Goal: Task Accomplishment & Management: Manage account settings

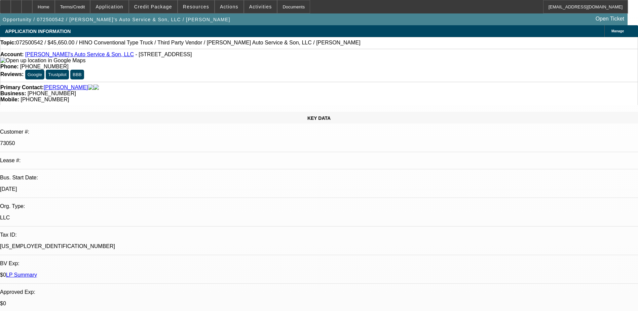
select select "0"
select select "0.1"
select select "0"
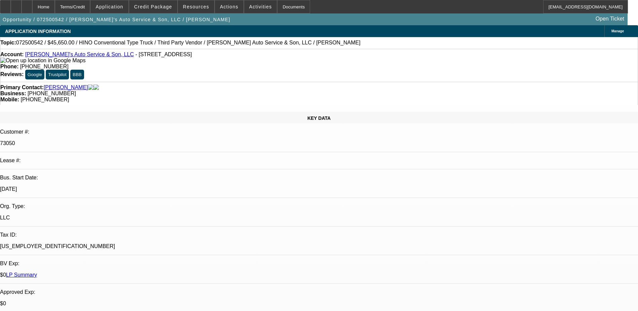
select select "0"
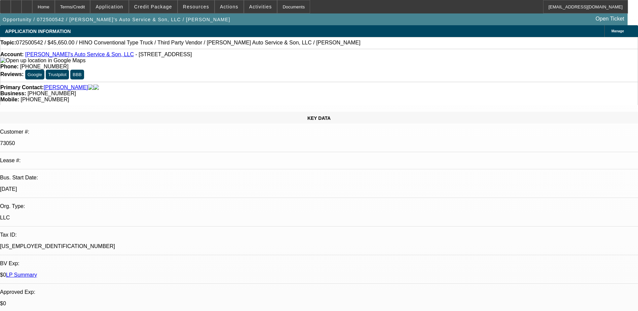
select select "0"
select select "0.1"
select select "1"
select select "4"
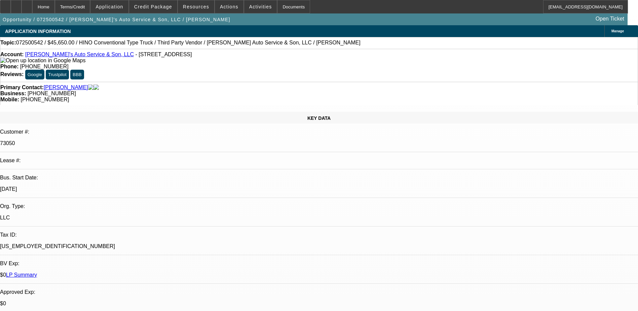
select select "1"
select select "6"
select select "1"
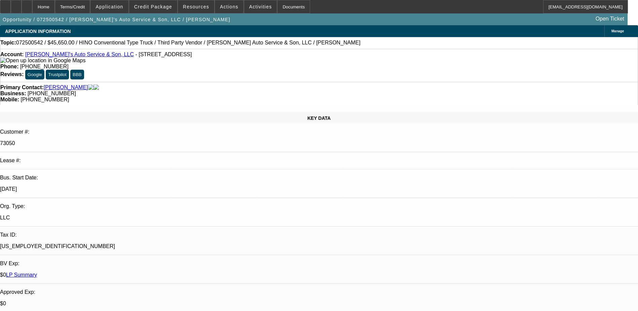
select select "6"
select select "1"
select select "4"
drag, startPoint x: 270, startPoint y: 54, endPoint x: 233, endPoint y: 55, distance: 36.7
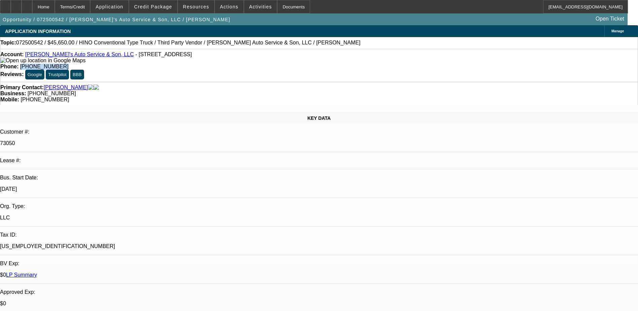
click at [233, 64] on div "Phone: (610) 866-2022" at bounding box center [318, 67] width 637 height 6
drag, startPoint x: 375, startPoint y: 73, endPoint x: 338, endPoint y: 74, distance: 37.7
click at [338, 97] on div "Mobile: (484) 239-2135" at bounding box center [318, 100] width 637 height 6
drag, startPoint x: 338, startPoint y: 74, endPoint x: 360, endPoint y: 74, distance: 21.9
copy span "(484) 239-2135"
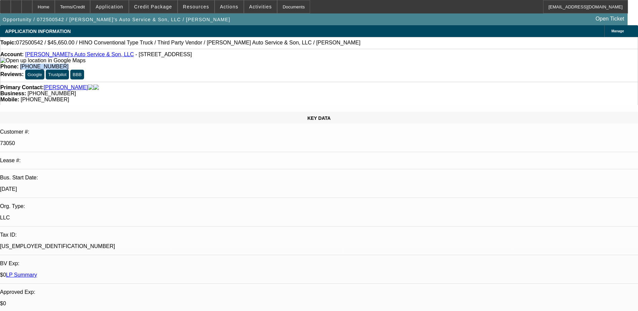
drag, startPoint x: 268, startPoint y: 56, endPoint x: 234, endPoint y: 57, distance: 33.3
click at [234, 64] on div "Phone: (610) 866-2022" at bounding box center [318, 67] width 637 height 6
drag, startPoint x: 234, startPoint y: 57, endPoint x: 260, endPoint y: 56, distance: 25.9
copy span "(610) 866-2022"
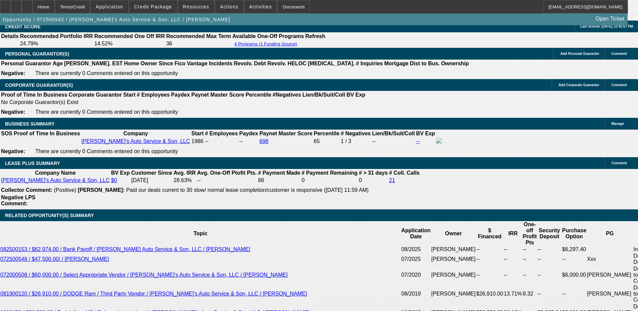
scroll to position [1009, 0]
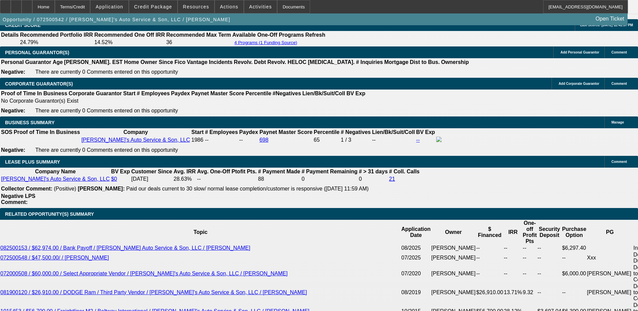
radio input "true"
type textarea "H"
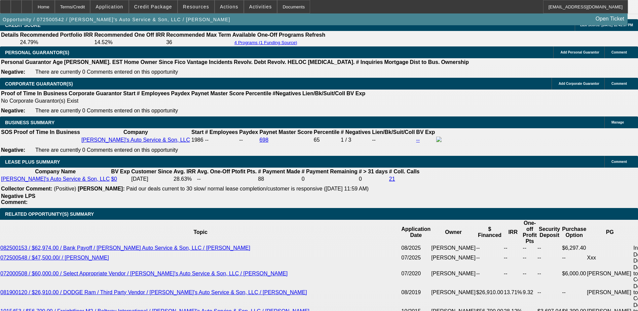
scroll to position [6, 0]
type textarea "Gabe seems to be ghosting us, either Howard (seller who doesnt like us) got to …"
radio input "true"
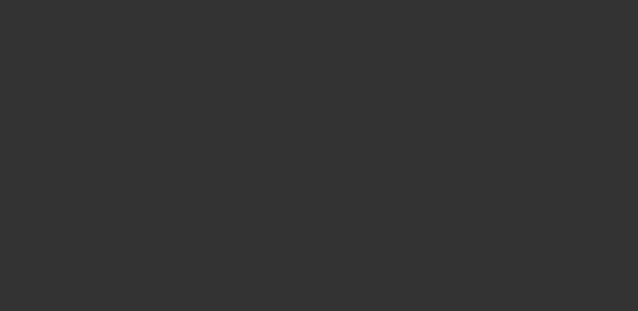
scroll to position [0, 0]
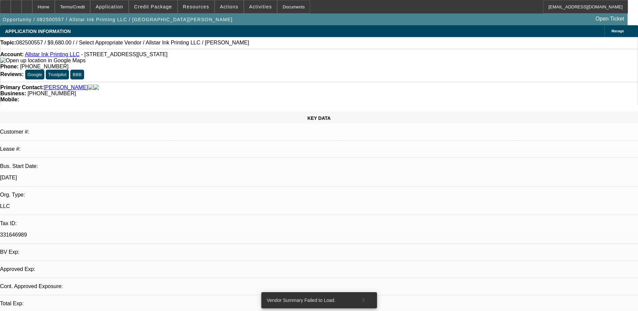
select select "0"
select select "2"
select select "0.1"
select select "1"
select select "2"
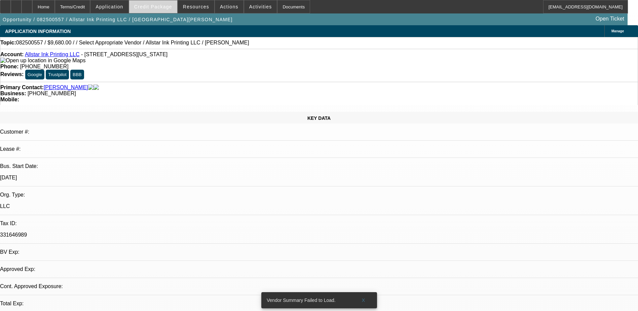
select select "4"
click at [162, 4] on span "Credit Package" at bounding box center [153, 6] width 38 height 5
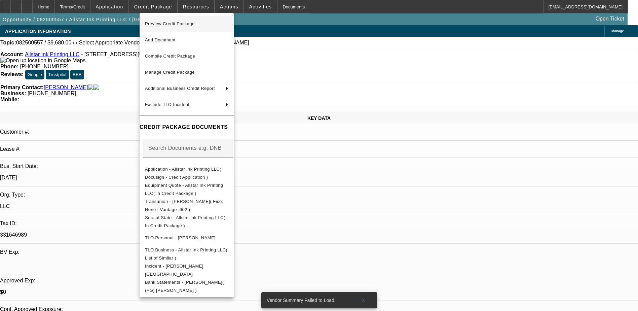
click at [194, 27] on span "Preview Credit Package" at bounding box center [186, 24] width 83 height 8
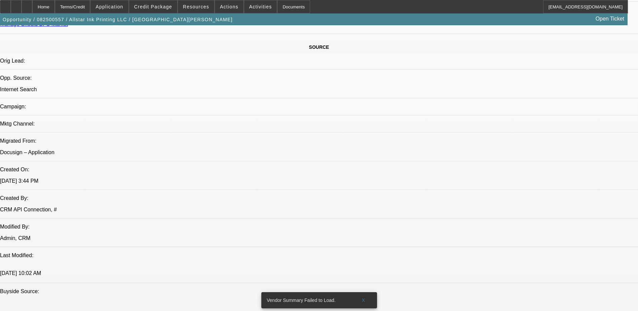
scroll to position [404, 0]
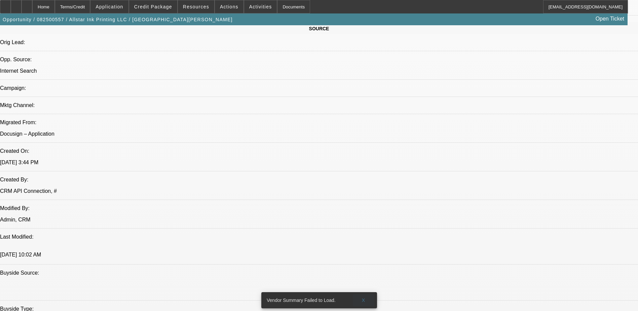
click at [358, 292] on span at bounding box center [364, 300] width 22 height 16
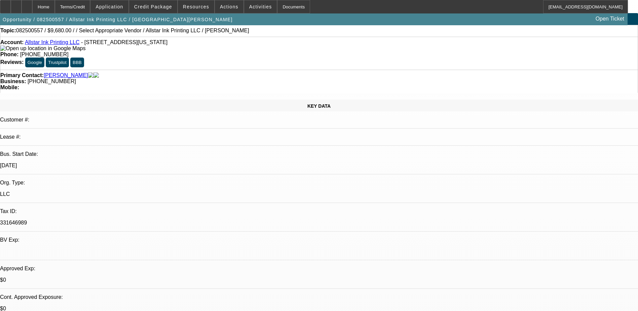
scroll to position [0, 0]
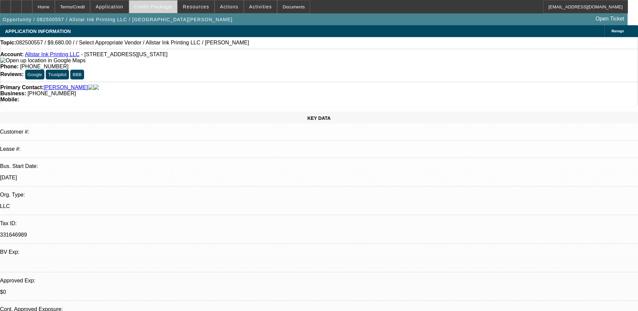
click at [155, 7] on span "Credit Package" at bounding box center [153, 6] width 38 height 5
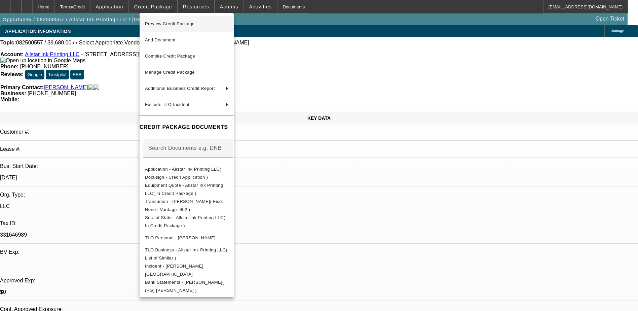
click at [182, 25] on span "Preview Credit Package" at bounding box center [170, 23] width 50 height 5
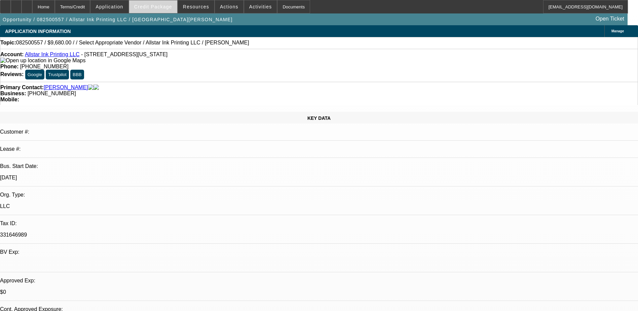
click at [159, 6] on span "Credit Package" at bounding box center [153, 6] width 38 height 5
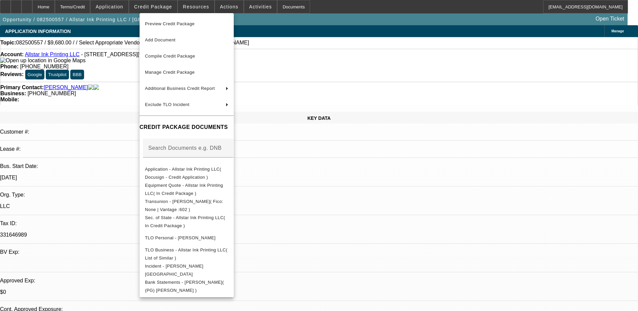
click at [212, 26] on span "Preview Credit Package" at bounding box center [186, 24] width 83 height 8
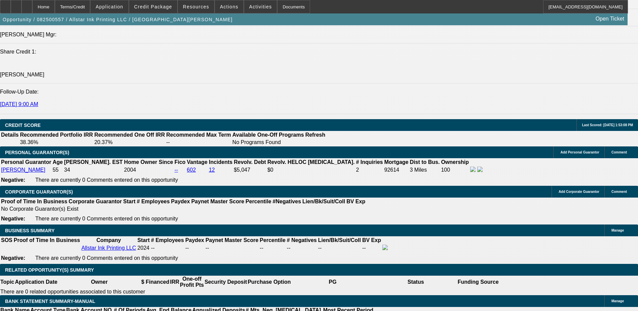
scroll to position [841, 0]
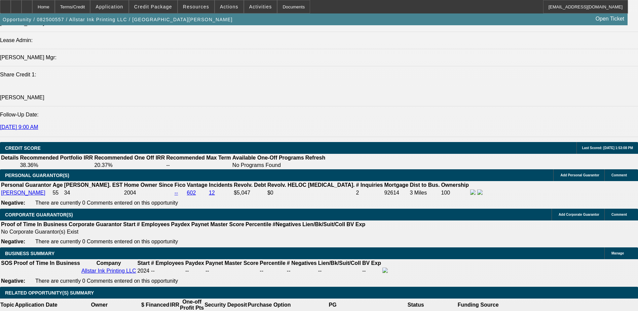
click at [424, 169] on div "APPLICATION INFORMATION Manage Topic: 082500557 / $9,680.00 / / Select Appropri…" at bounding box center [319, 305] width 638 height 2242
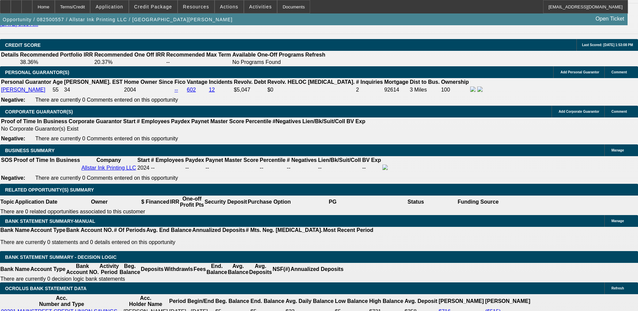
scroll to position [942, 0]
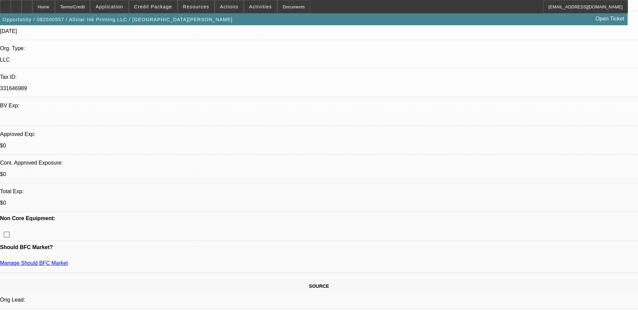
scroll to position [135, 0]
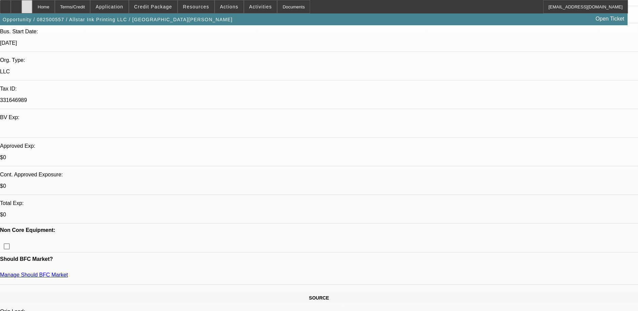
click at [27, 4] on icon at bounding box center [27, 4] width 0 height 0
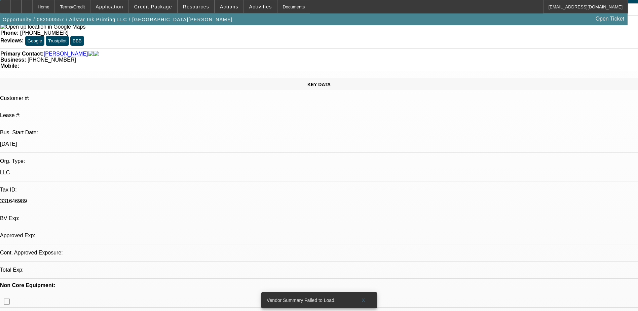
select select "0"
select select "2"
select select "0.1"
select select "4"
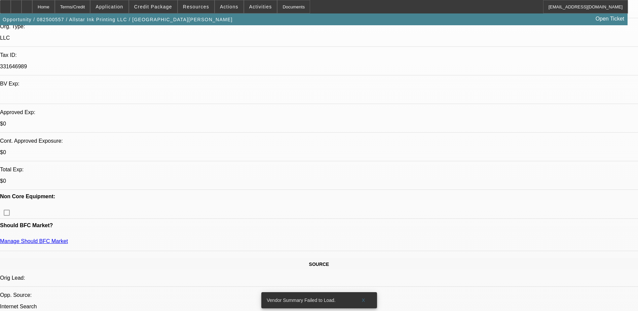
scroll to position [269, 0]
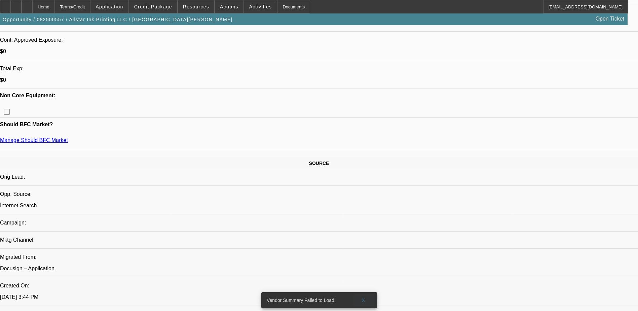
click at [364, 297] on span "X" at bounding box center [364, 299] width 4 height 5
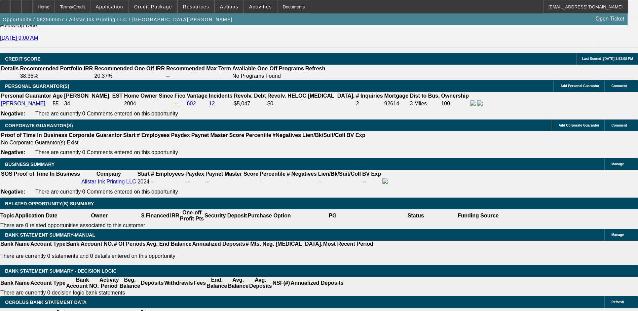
scroll to position [942, 0]
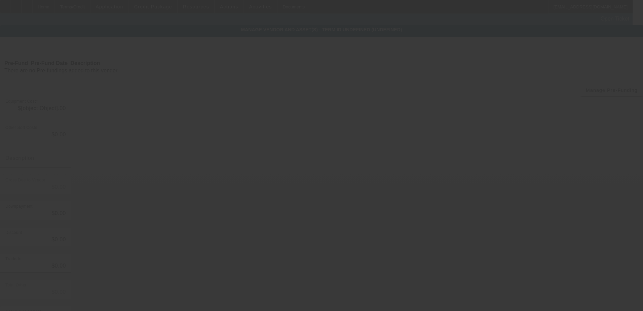
type input "$33,578.67"
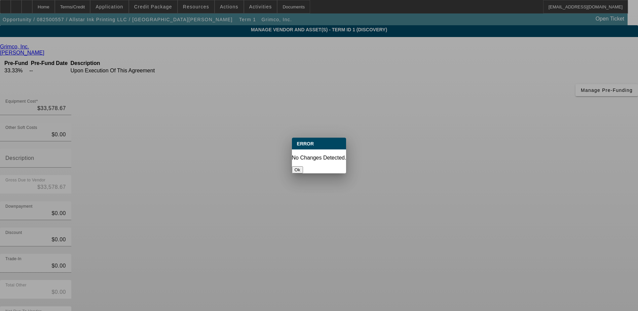
click at [303, 166] on button "Ok" at bounding box center [297, 169] width 11 height 7
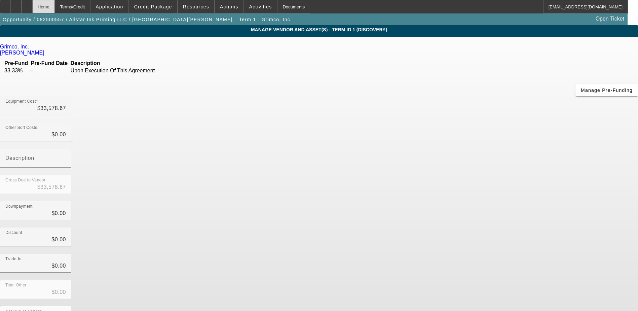
click at [53, 7] on div "Home" at bounding box center [43, 6] width 23 height 13
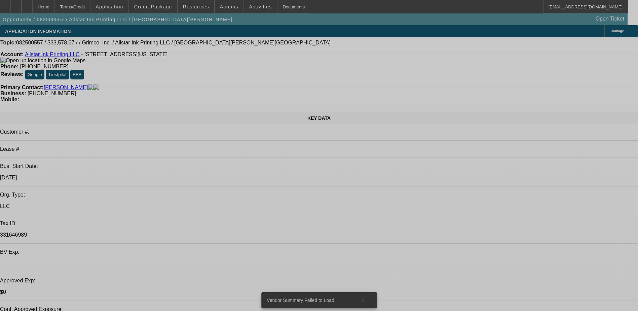
select select "0"
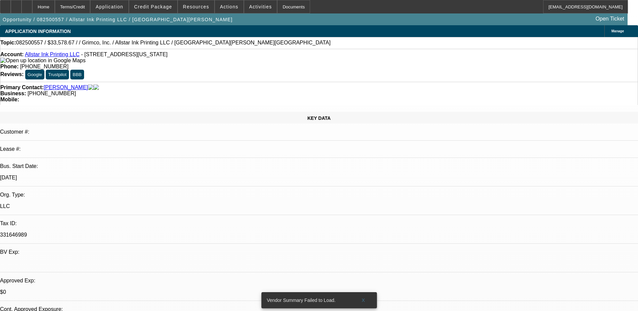
select select "2"
select select "0.1"
select select "4"
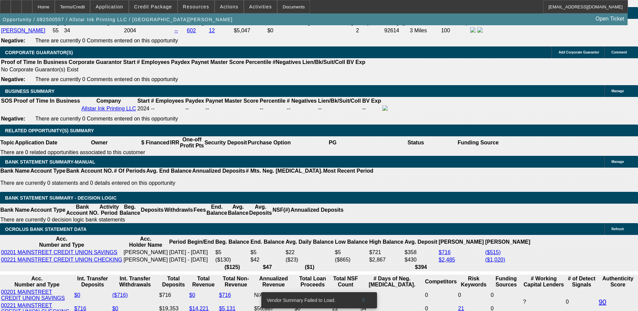
scroll to position [1043, 0]
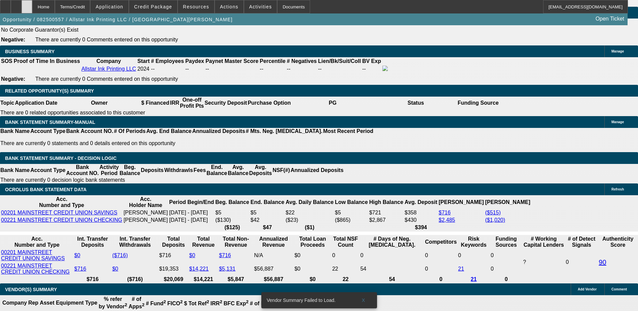
click at [27, 4] on icon at bounding box center [27, 4] width 0 height 0
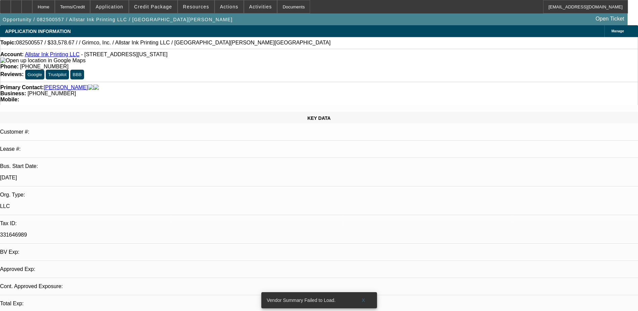
select select "0"
select select "2"
select select "0.1"
select select "4"
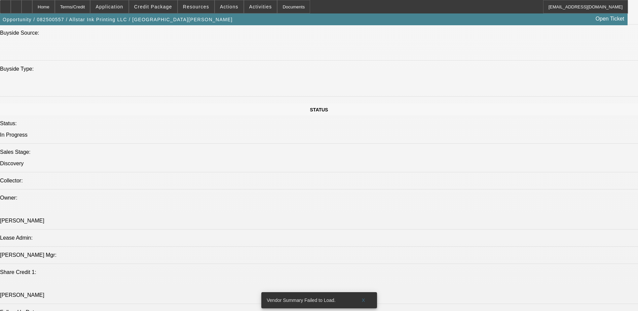
scroll to position [706, 0]
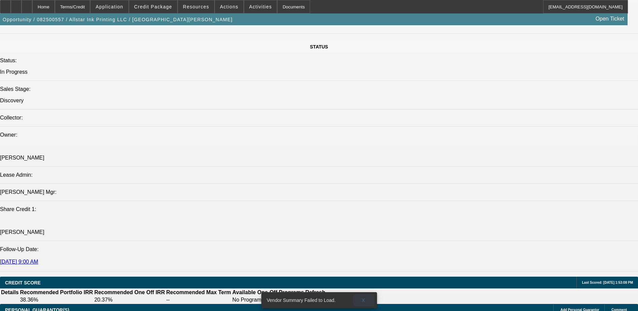
click at [365, 297] on span "X" at bounding box center [364, 299] width 4 height 5
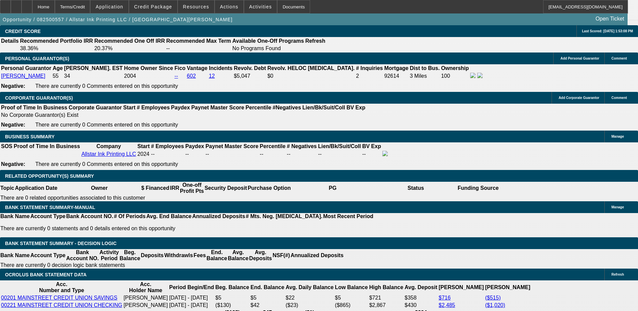
scroll to position [1043, 0]
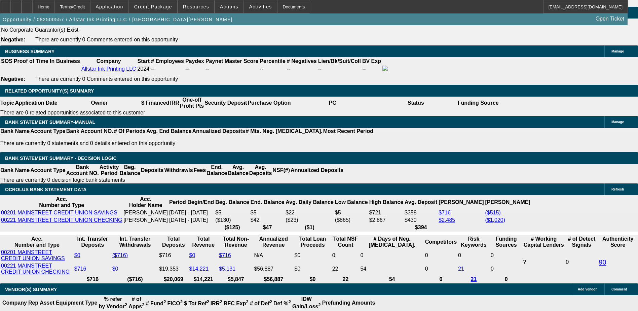
type input "$0.00"
type input "UNKNOWN"
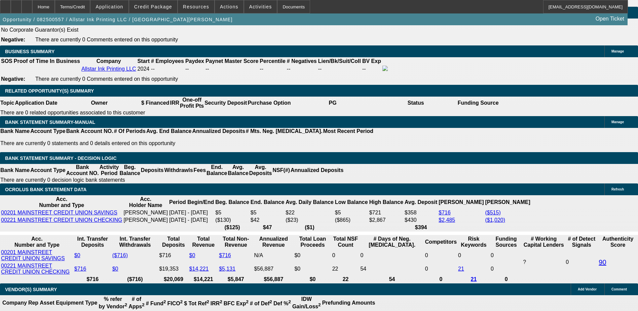
type input "36"
type input "$600.00"
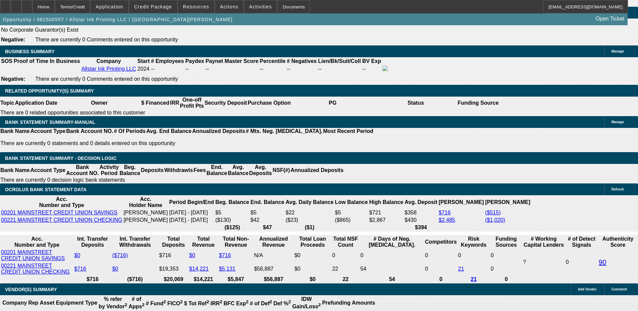
type input "$2,000.00"
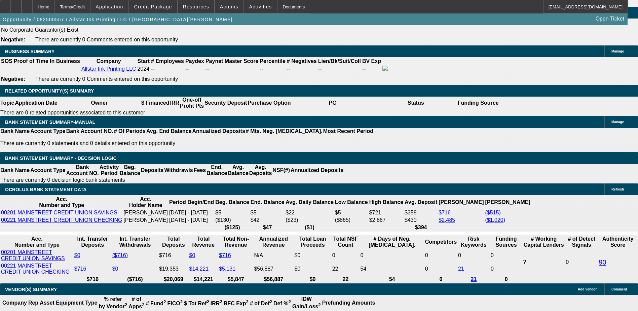
type input "$1,200.00"
type input "1"
type input "$1,781.54"
type input "$890.77"
type input "10"
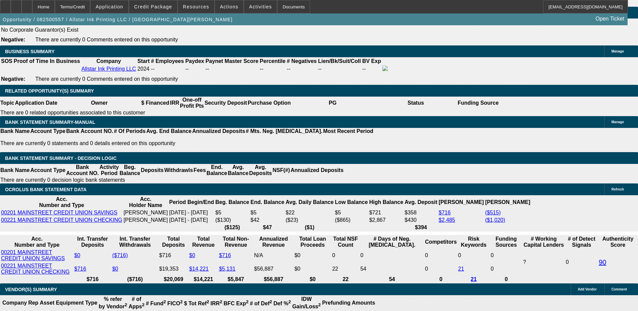
type input "$2,037.90"
type input "$1,018.95"
type input "1"
type input "$1,781.54"
type input "$890.77"
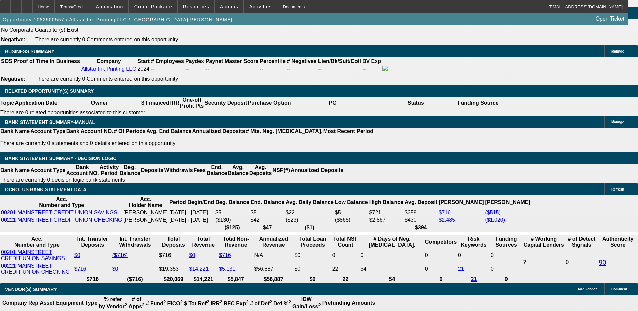
type input "100"
type input "$5,575.62"
type input "$2,787.81"
type input "10"
type input "$2,037.90"
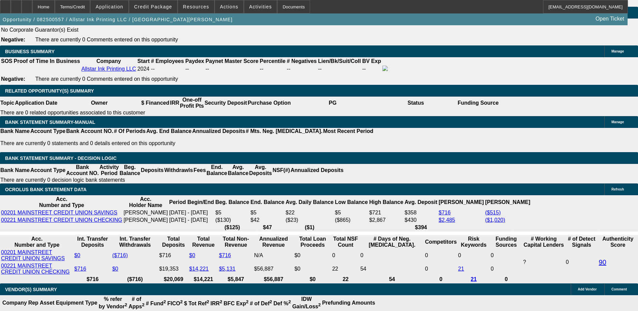
type input "$1,018.95"
drag, startPoint x: 145, startPoint y: 148, endPoint x: 158, endPoint y: 146, distance: 12.7
type input "2"
type input "$1,808.98"
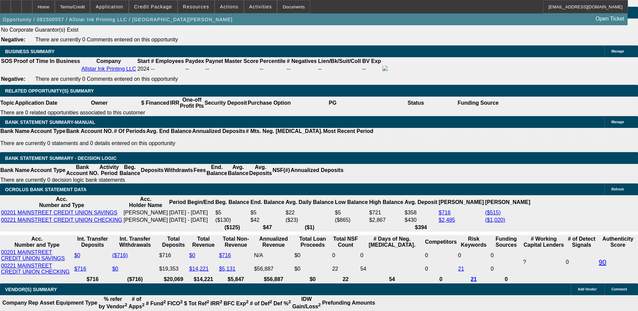
type input "$904.49"
type input "24"
type input "$2,477.84"
type input "$1,238.92"
type input "24"
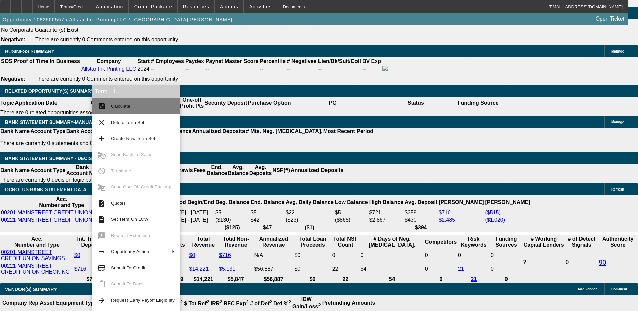
click at [134, 111] on button "calculate Calculate" at bounding box center [136, 106] width 88 height 16
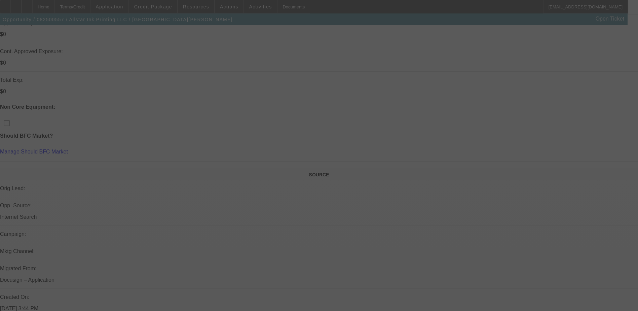
scroll to position [168, 0]
select select "0"
select select "2"
select select "0.1"
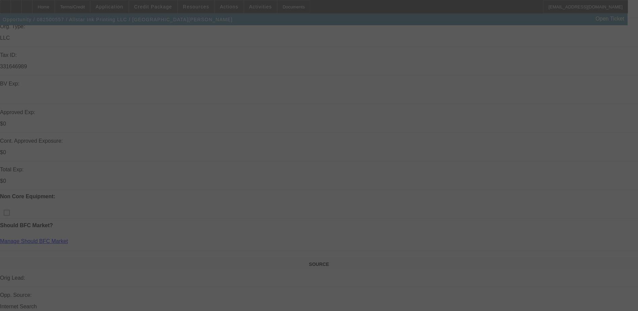
select select "4"
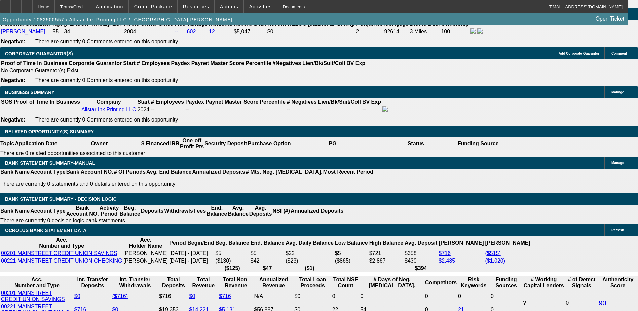
scroll to position [1043, 0]
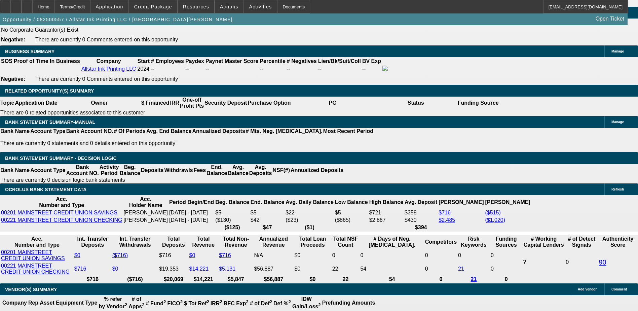
drag, startPoint x: 266, startPoint y: 191, endPoint x: 263, endPoint y: 188, distance: 4.1
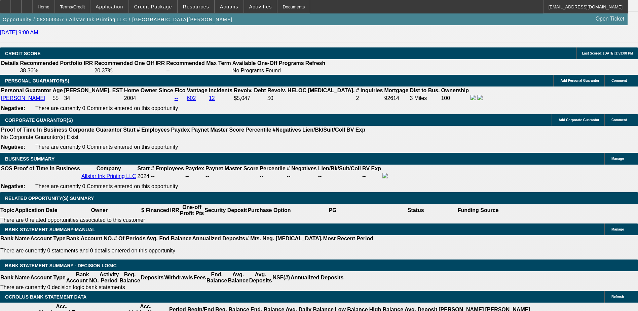
scroll to position [807, 0]
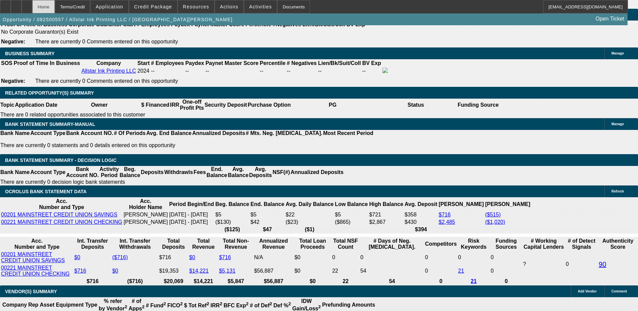
scroll to position [1042, 0]
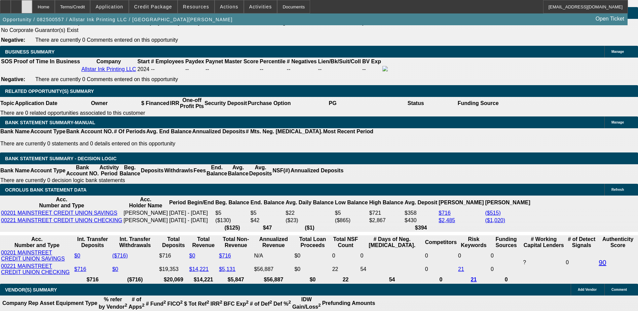
click at [32, 6] on div at bounding box center [27, 6] width 11 height 13
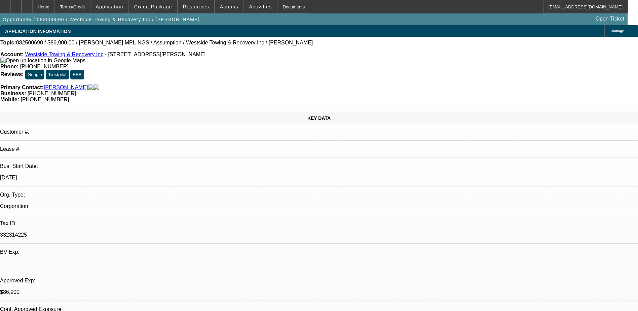
select select "0"
select select "3"
select select "0"
select select "2"
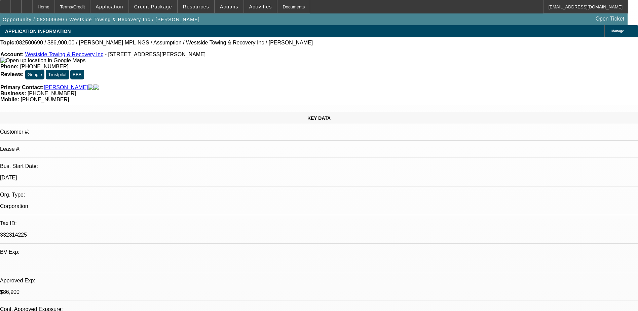
select select "0.1"
select select "1"
select select "2"
select select "4"
select select "1"
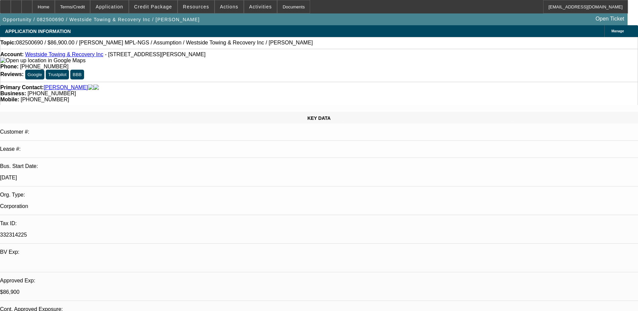
select select "2"
select select "4"
drag, startPoint x: 81, startPoint y: 207, endPoint x: 81, endPoint y: 196, distance: 11.1
drag, startPoint x: 81, startPoint y: 196, endPoint x: 320, endPoint y: 185, distance: 239.1
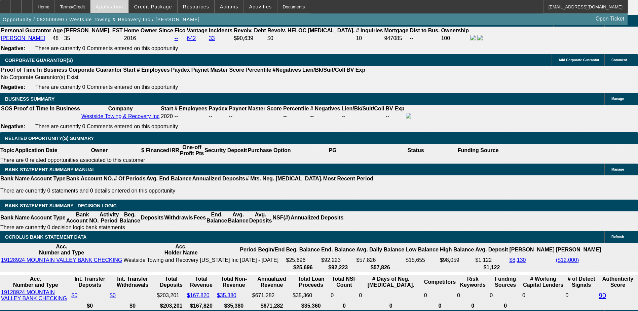
scroll to position [1003, 0]
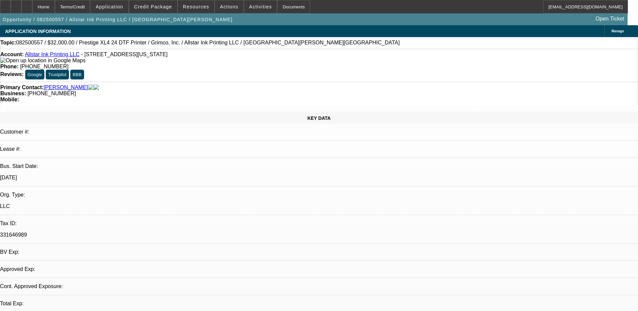
select select "0"
select select "2"
select select "0.1"
select select "1"
select select "2"
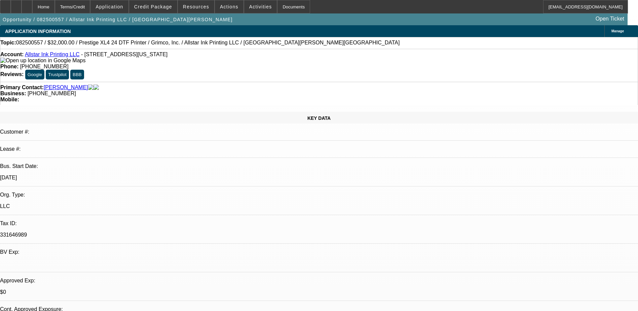
select select "4"
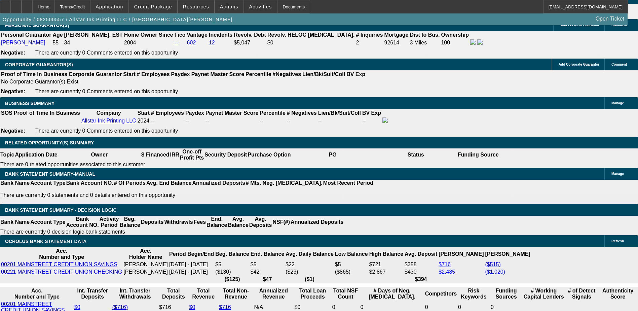
scroll to position [1110, 0]
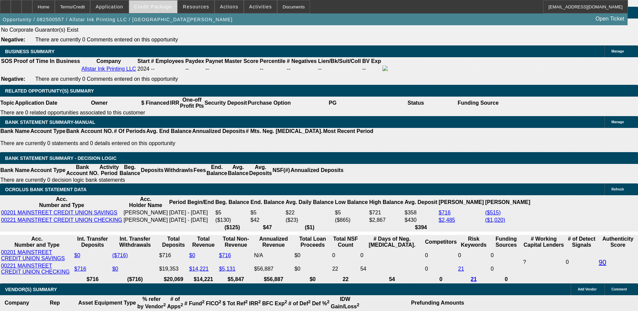
click at [155, 6] on span "Credit Package" at bounding box center [153, 6] width 38 height 5
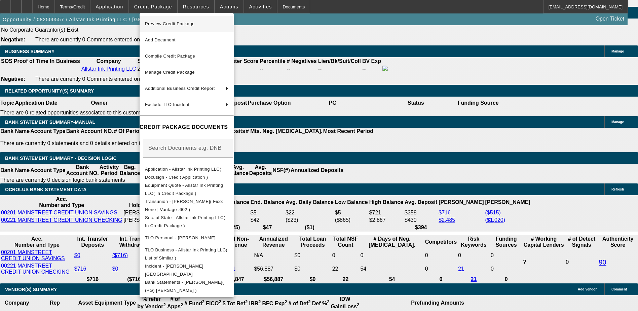
click at [198, 22] on span "Preview Credit Package" at bounding box center [186, 24] width 83 height 8
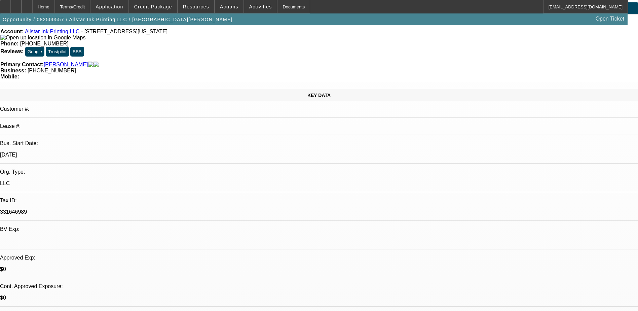
scroll to position [0, 0]
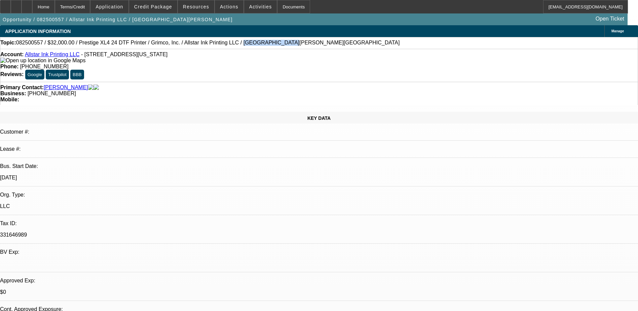
drag, startPoint x: 244, startPoint y: 44, endPoint x: 208, endPoint y: 44, distance: 36.3
click at [208, 44] on div "Topic: 082500557 / $32,000.00 / Prestige XL4 24 DTF Printer / Grimco, Inc. / Al…" at bounding box center [318, 43] width 637 height 6
drag, startPoint x: 208, startPoint y: 44, endPoint x: 169, endPoint y: 42, distance: 38.7
click at [170, 42] on span "082500557 / $32,000.00 / Prestige XL4 24 DTF Printer / Grimco, Inc. / Allstar I…" at bounding box center [208, 43] width 384 height 6
click at [32, 7] on div at bounding box center [27, 6] width 11 height 13
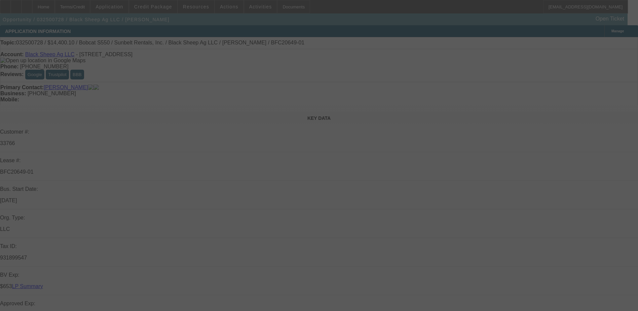
click at [458, 207] on div at bounding box center [319, 155] width 638 height 311
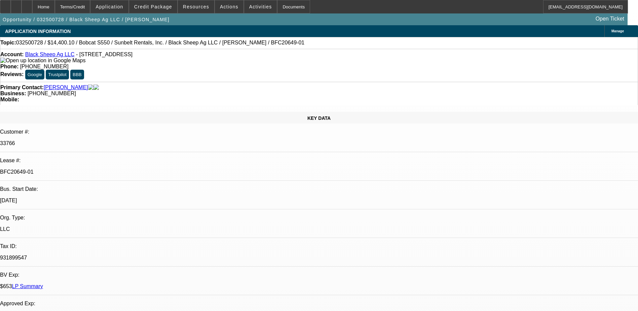
select select "0"
select select "0.1"
select select "0"
select select "0.1"
select select "0"
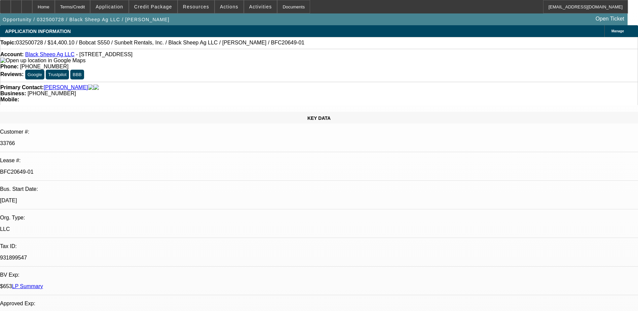
select select "0.1"
select select "0"
select select "0.1"
select select "1"
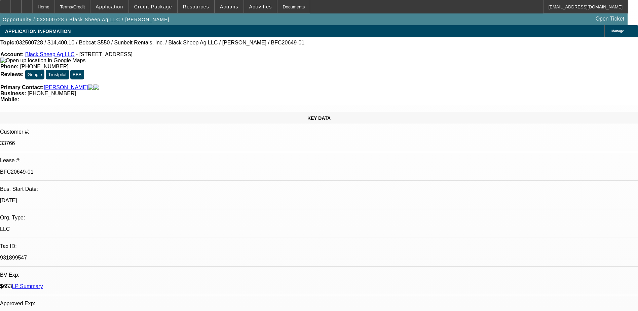
select select "4"
select select "1"
select select "4"
select select "1"
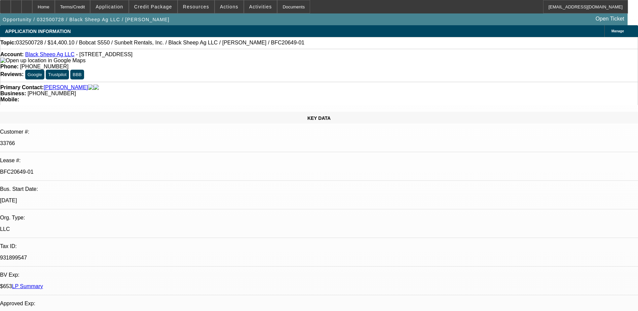
select select "1"
select select "4"
select select "1"
select select "4"
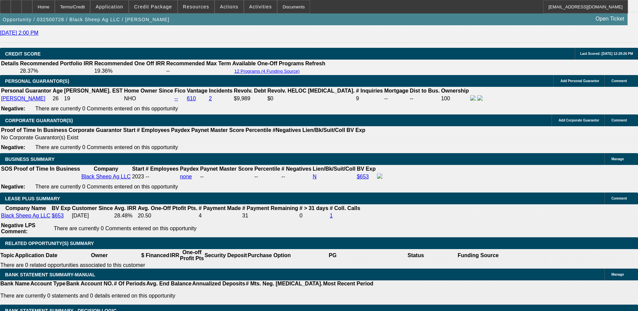
scroll to position [1043, 0]
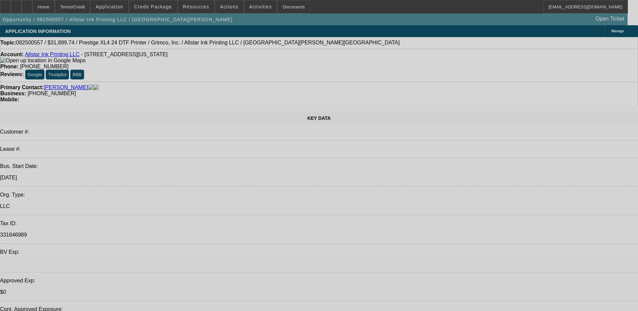
select select "0"
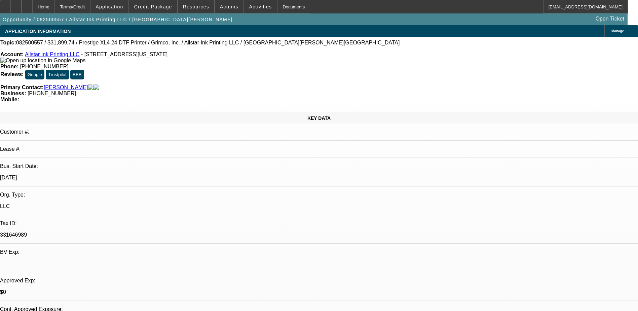
select select "2"
select select "0.1"
select select "4"
click at [157, 8] on span "Credit Package" at bounding box center [153, 6] width 38 height 5
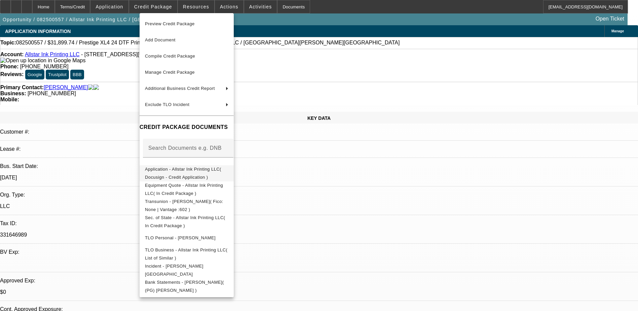
click at [221, 170] on span "Application - Allstar Ink Printing LLC( Docusign - Credit Application )" at bounding box center [183, 173] width 76 height 13
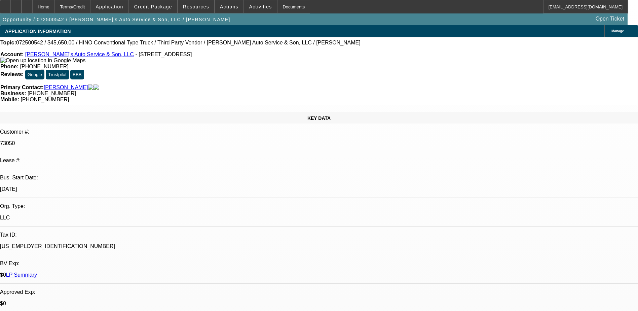
select select "0"
select select "0.1"
select select "4"
select select "0"
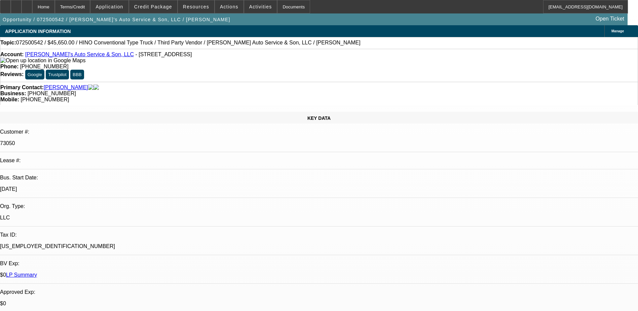
select select "0"
select select "6"
select select "0"
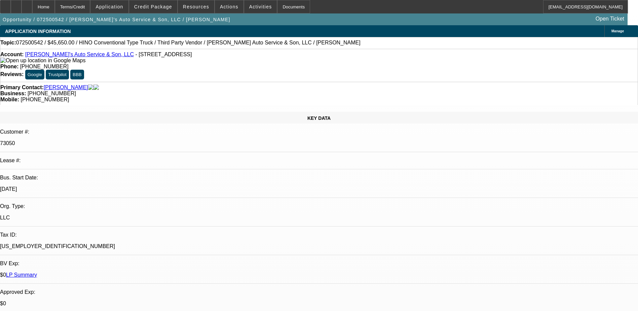
select select "0"
select select "6"
select select "0"
select select "0.1"
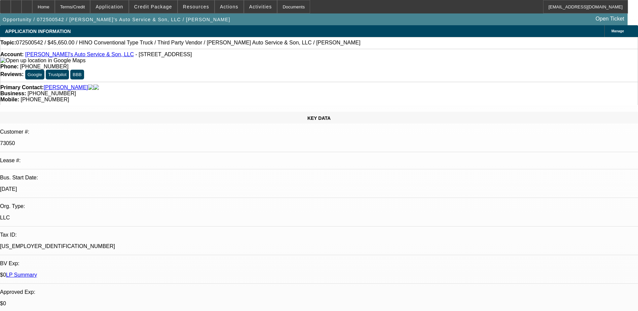
select select "4"
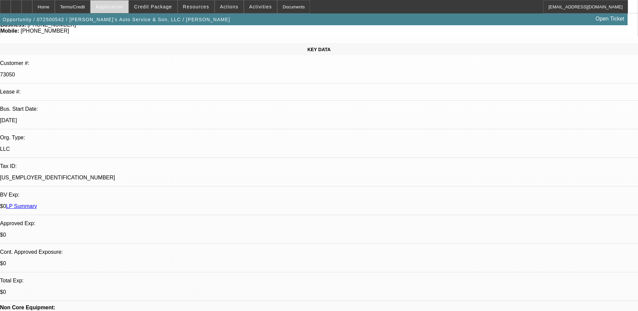
scroll to position [67, 0]
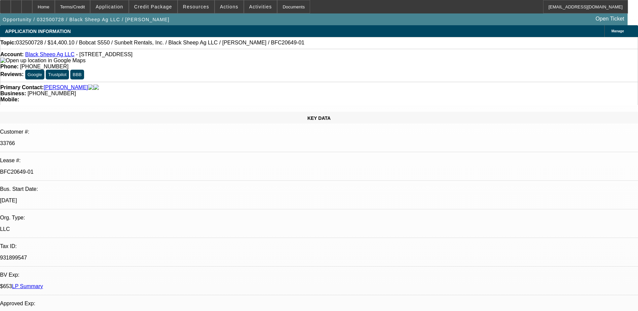
select select "0"
select select "0.1"
select select "0"
select select "0.1"
select select "0"
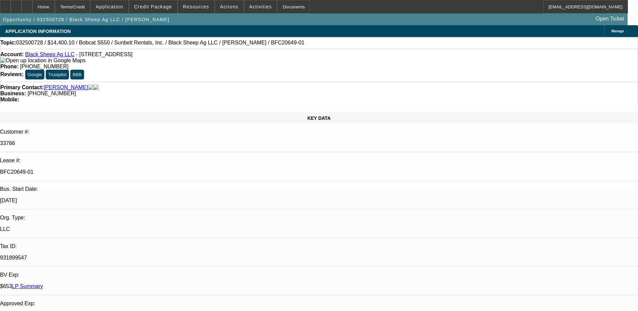
select select "0.1"
select select "0"
select select "0.1"
select select "1"
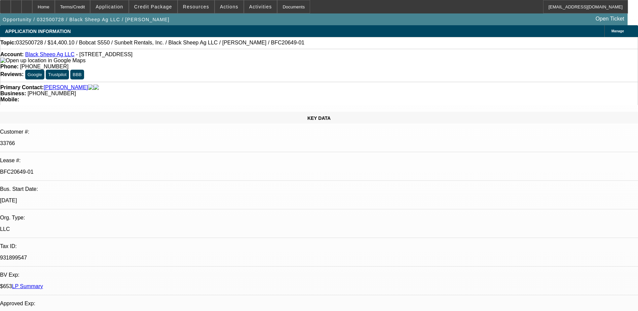
select select "4"
select select "1"
select select "4"
select select "1"
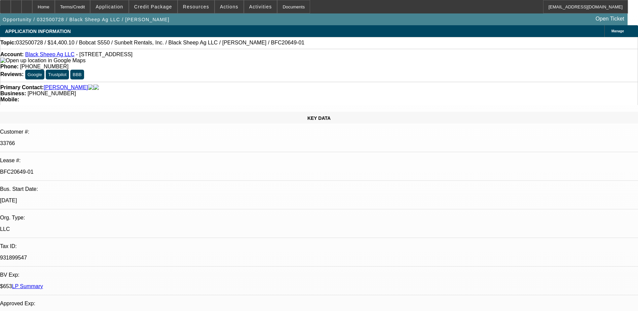
select select "1"
select select "4"
select select "1"
select select "4"
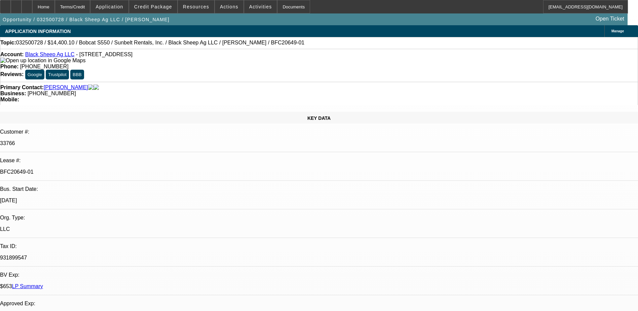
scroll to position [303, 0]
click at [153, 9] on span at bounding box center [153, 7] width 48 height 16
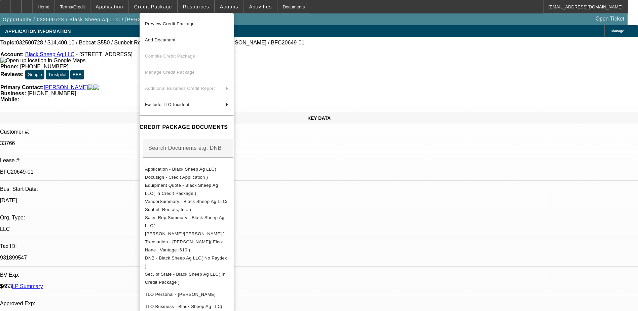
click at [375, 10] on div at bounding box center [319, 155] width 638 height 311
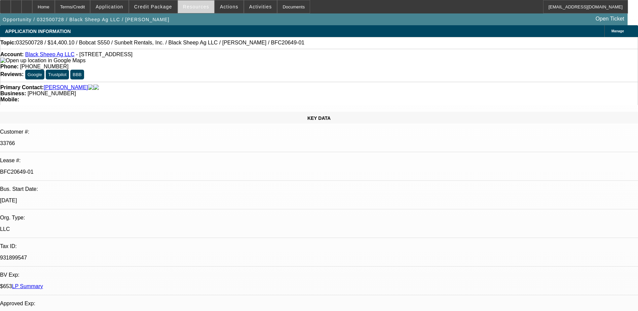
click at [197, 8] on span "Resources" at bounding box center [196, 6] width 26 height 5
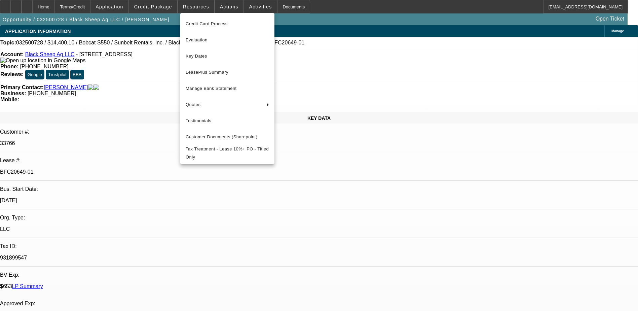
click at [220, 7] on div at bounding box center [319, 155] width 638 height 311
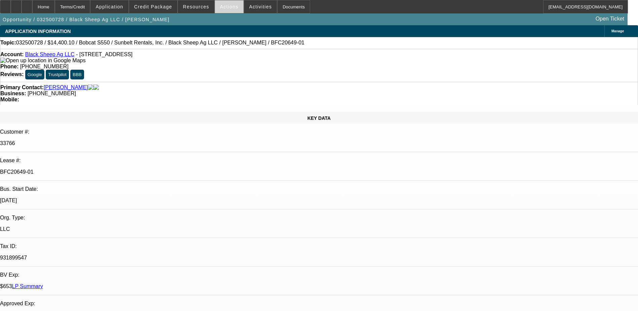
click at [227, 5] on span "Actions" at bounding box center [229, 6] width 19 height 5
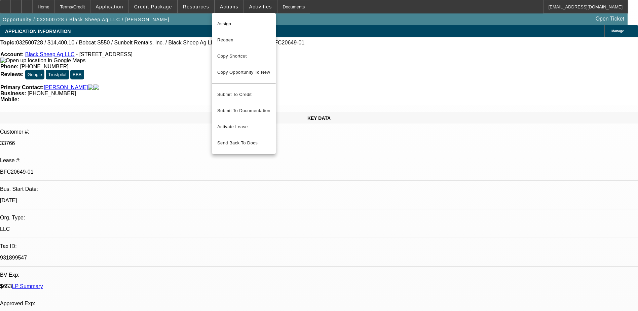
click at [337, 4] on div at bounding box center [319, 155] width 638 height 311
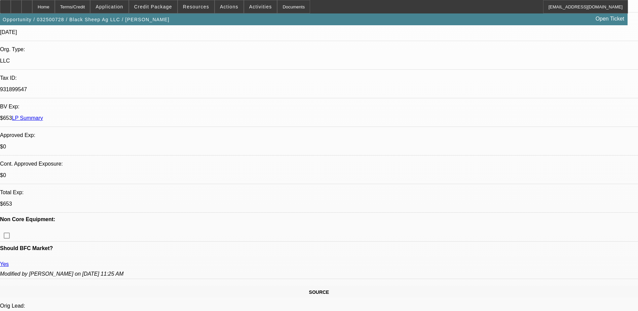
scroll to position [0, 0]
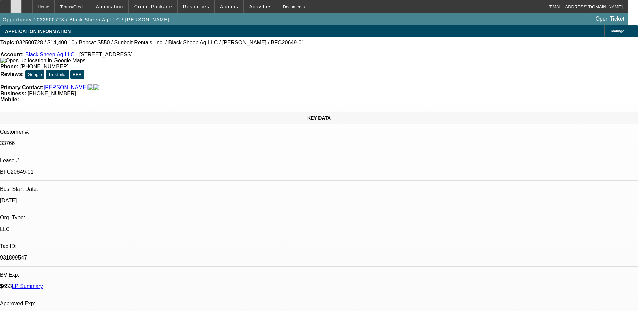
click at [22, 4] on div at bounding box center [16, 6] width 11 height 13
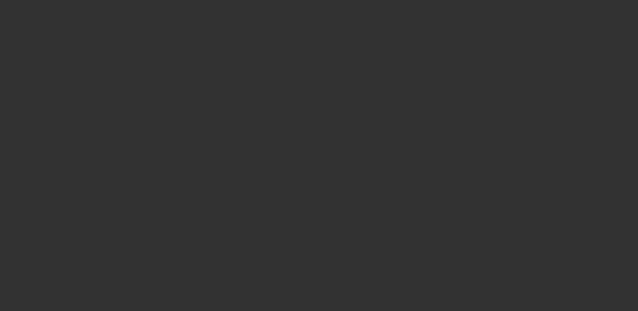
select select "0"
select select "2"
select select "0.1"
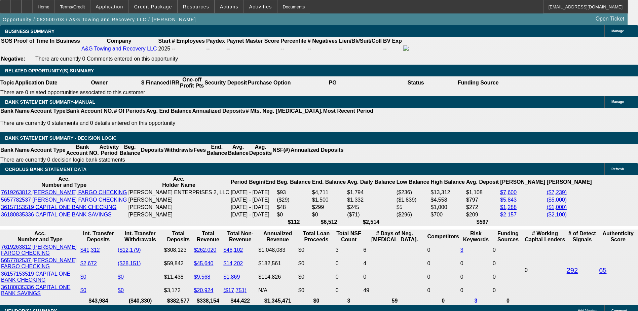
select select "1"
select select "2"
select select "4"
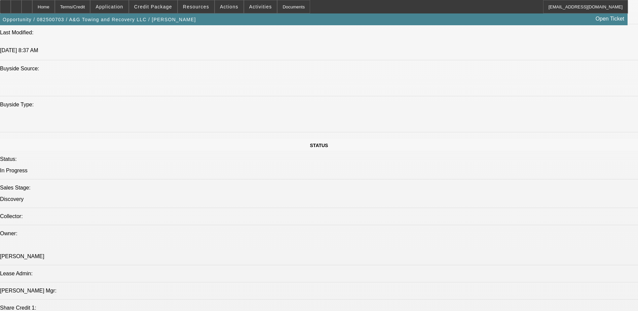
scroll to position [605, 0]
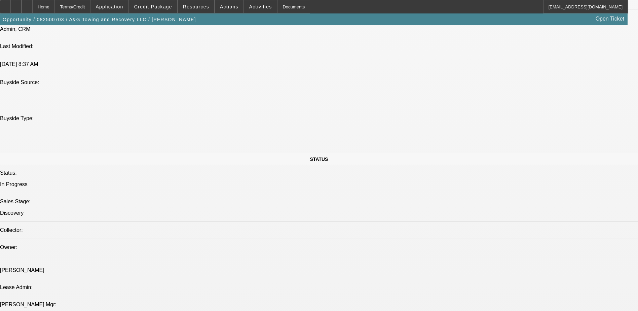
click at [161, 4] on span "Credit Package" at bounding box center [153, 6] width 38 height 5
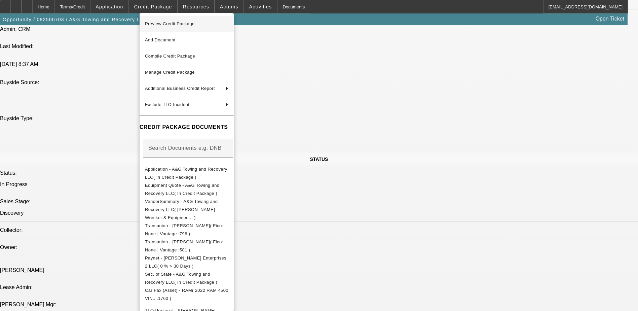
click at [206, 26] on span "Preview Credit Package" at bounding box center [186, 24] width 83 height 8
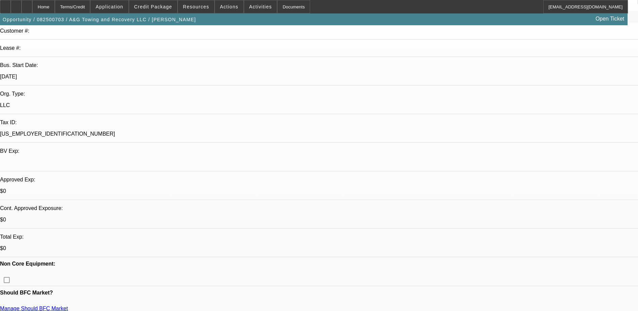
scroll to position [0, 0]
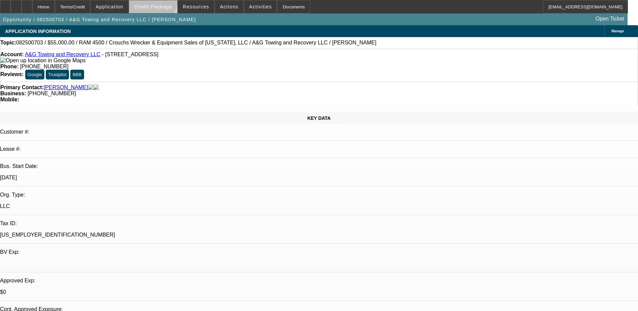
click at [163, 3] on span at bounding box center [153, 7] width 48 height 16
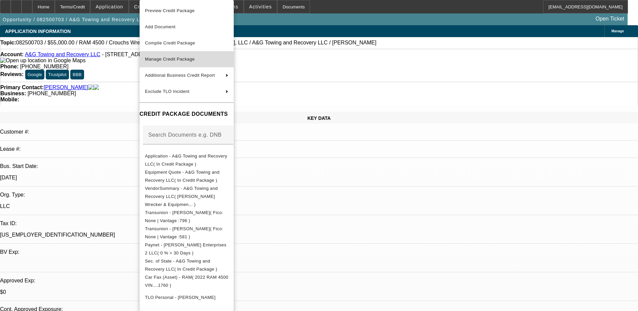
click at [198, 56] on span "Manage Credit Package" at bounding box center [186, 59] width 83 height 8
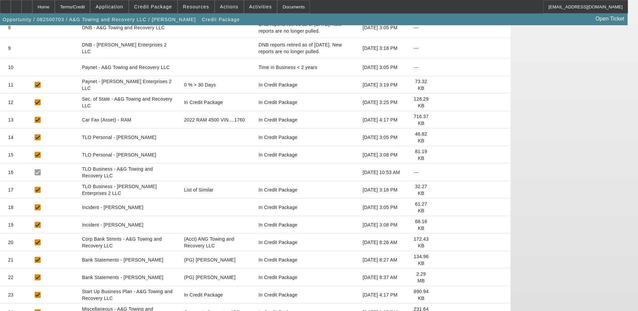
scroll to position [269, 0]
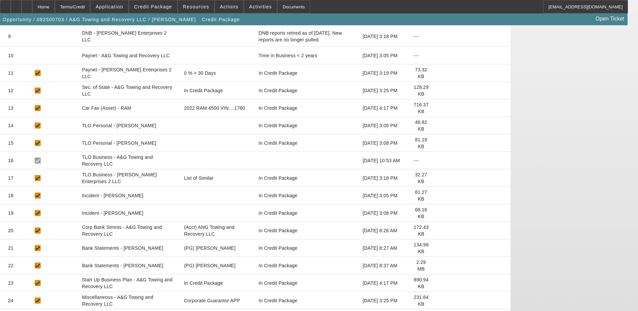
click at [439, 265] on icon at bounding box center [439, 265] width 0 height 0
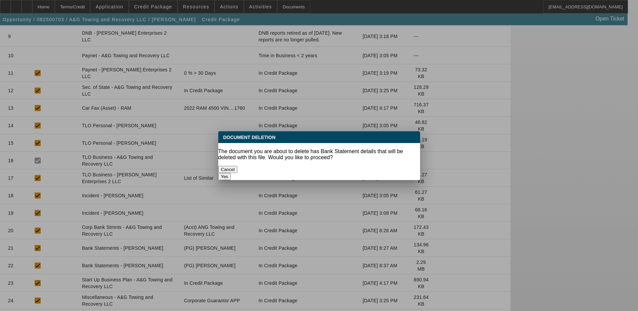
click at [231, 173] on button "Yes" at bounding box center [224, 176] width 13 height 7
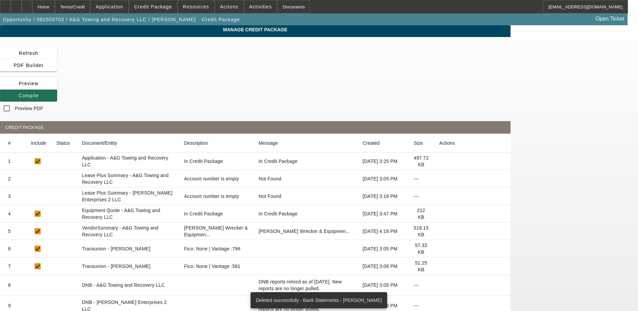
click at [39, 93] on span "Compile" at bounding box center [29, 95] width 20 height 5
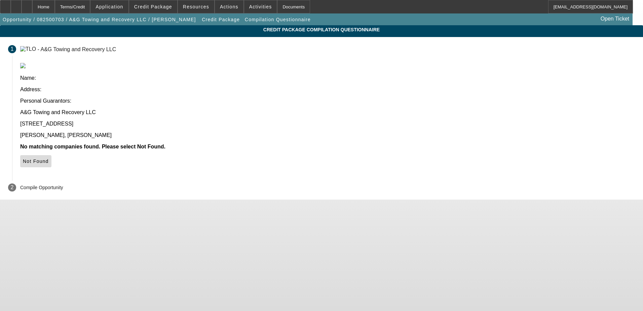
click at [23, 158] on icon at bounding box center [23, 160] width 0 height 5
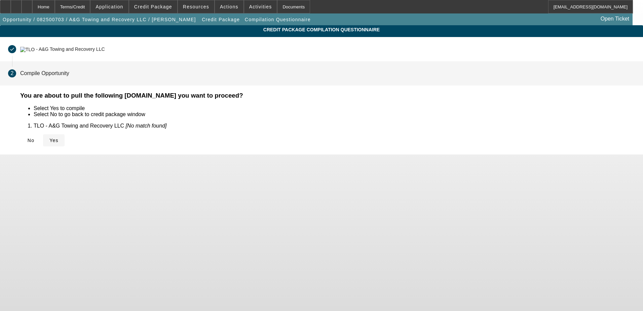
click at [59, 138] on span "Yes" at bounding box center [53, 140] width 9 height 5
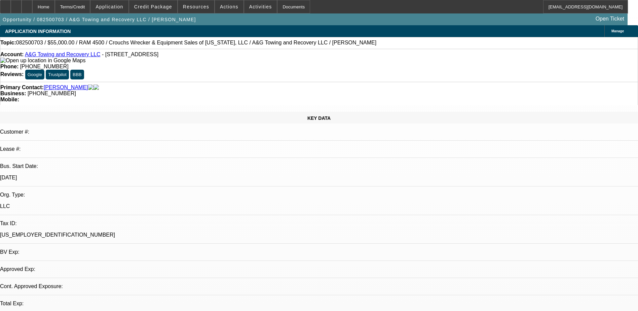
select select "0"
select select "2"
select select "0.1"
select select "4"
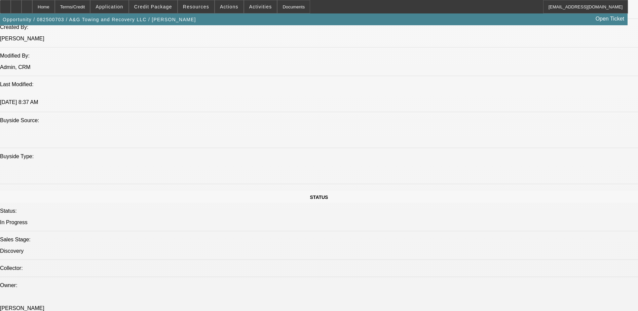
scroll to position [535, 0]
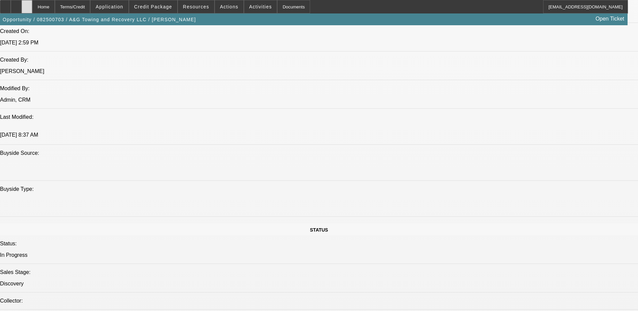
click at [27, 4] on icon at bounding box center [27, 4] width 0 height 0
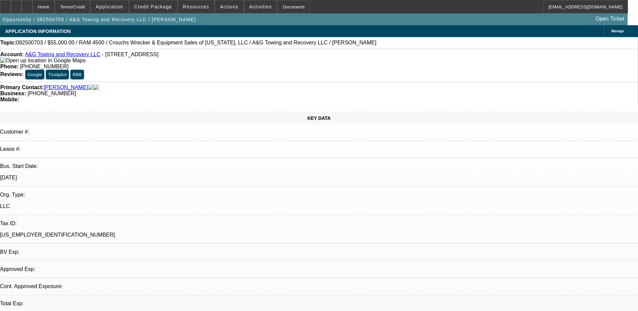
select select "0"
select select "2"
select select "0.1"
select select "1"
select select "2"
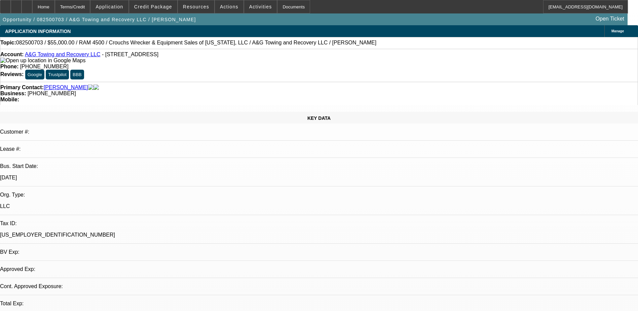
select select "4"
click at [16, 4] on icon at bounding box center [16, 4] width 0 height 0
